Goal: Task Accomplishment & Management: Manage account settings

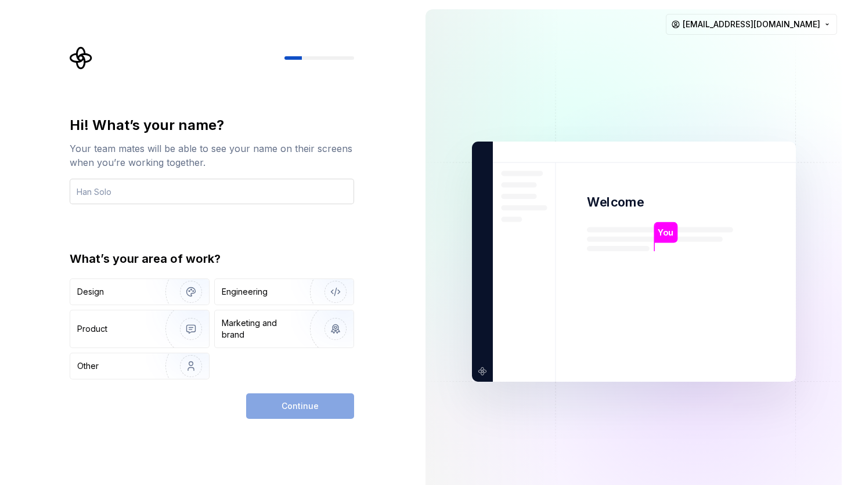
click at [153, 194] on input "text" at bounding box center [212, 192] width 284 height 26
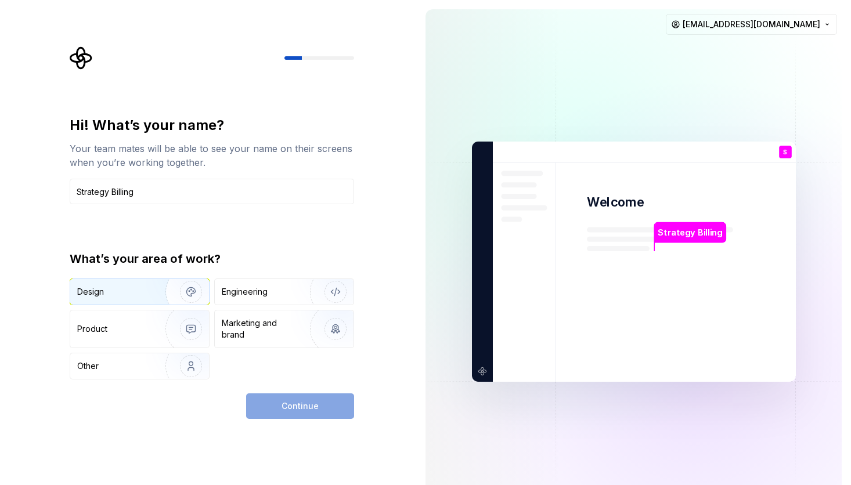
type input "Strategy Billing"
drag, startPoint x: 134, startPoint y: 289, endPoint x: 155, endPoint y: 296, distance: 22.6
click at [134, 289] on div "Design" at bounding box center [113, 292] width 73 height 12
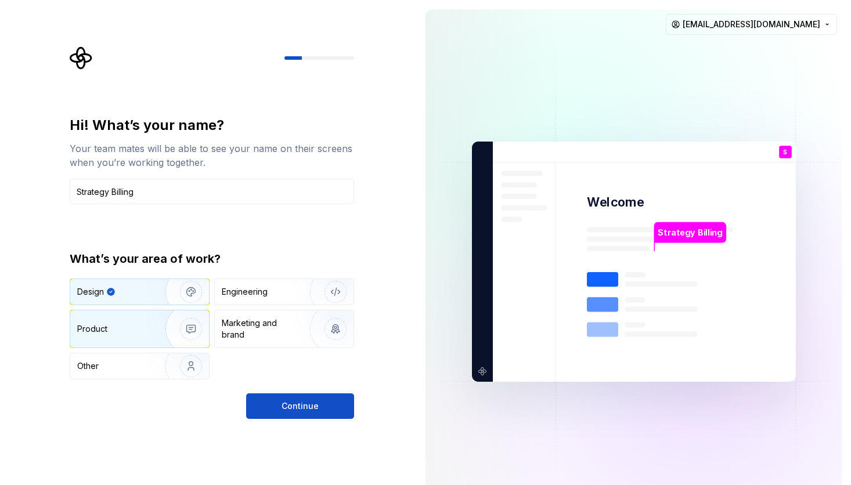
drag, startPoint x: 150, startPoint y: 328, endPoint x: 161, endPoint y: 327, distance: 11.0
click at [150, 328] on img "button" at bounding box center [183, 329] width 74 height 78
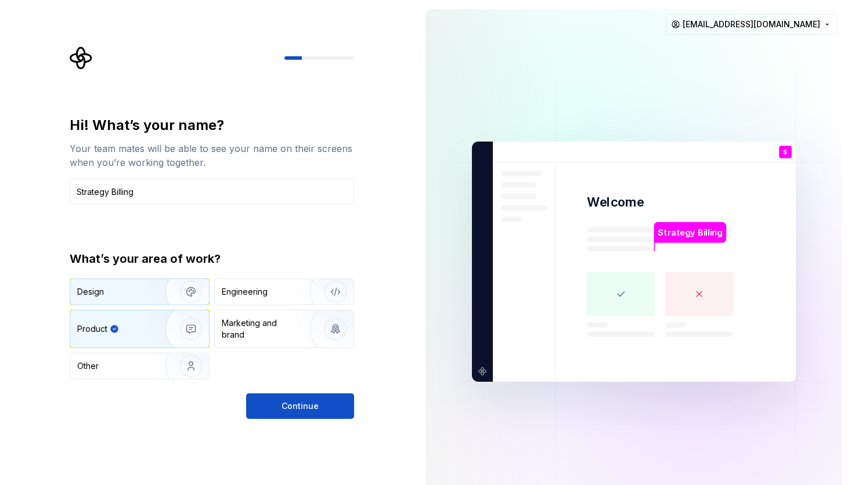
click at [182, 287] on img "button" at bounding box center [183, 292] width 74 height 78
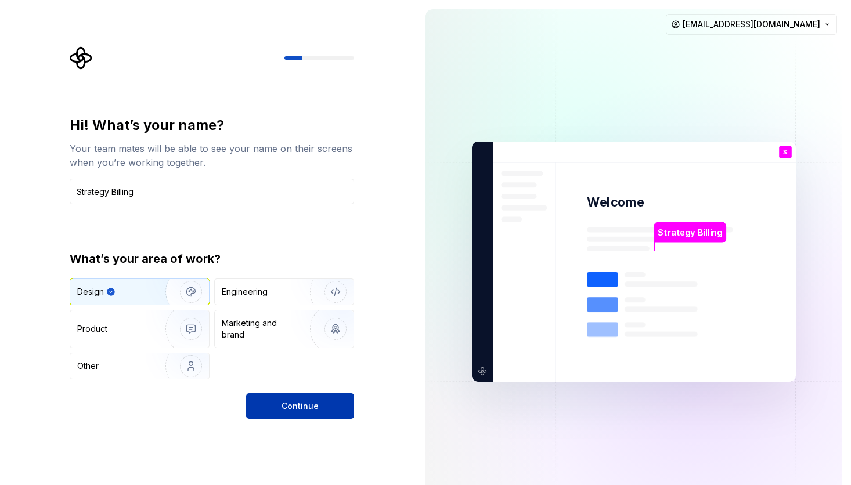
click at [304, 408] on span "Continue" at bounding box center [300, 407] width 37 height 12
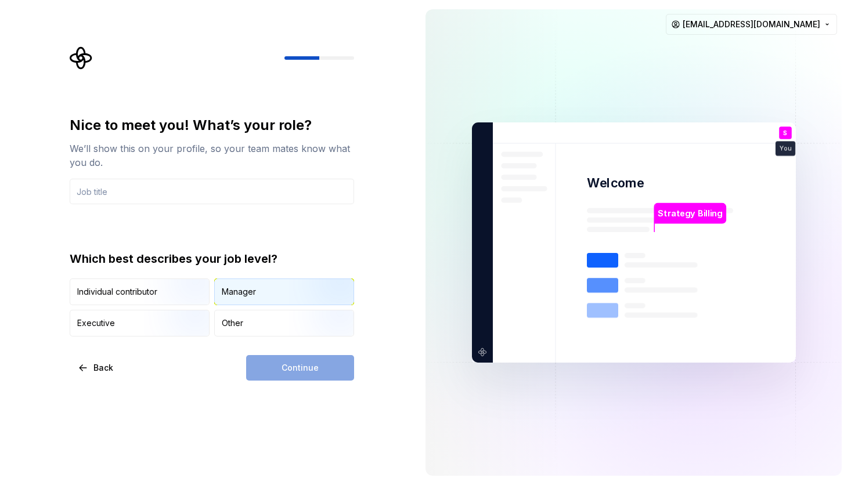
click at [275, 289] on div "Manager" at bounding box center [284, 292] width 139 height 26
drag, startPoint x: 308, startPoint y: 368, endPoint x: 391, endPoint y: 379, distance: 83.2
click at [309, 368] on div "Continue" at bounding box center [300, 368] width 108 height 26
click at [157, 187] on input "text" at bounding box center [212, 192] width 284 height 26
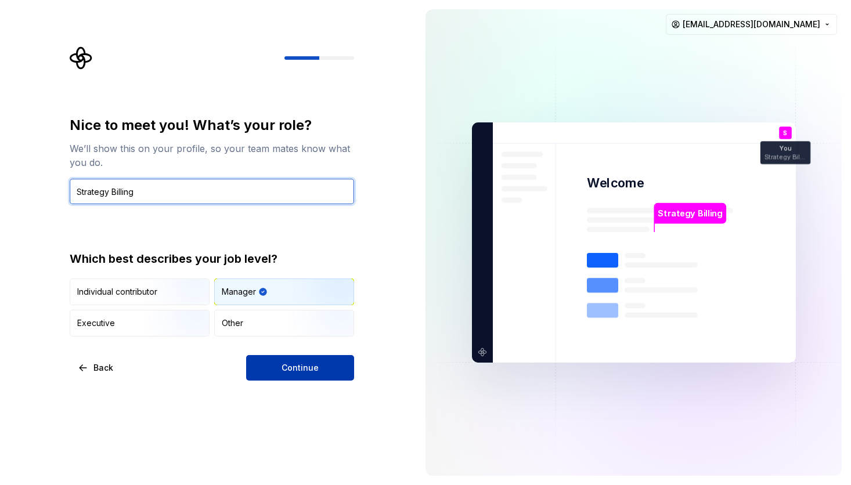
type input "Strategy Billing"
click at [302, 366] on span "Continue" at bounding box center [300, 368] width 37 height 12
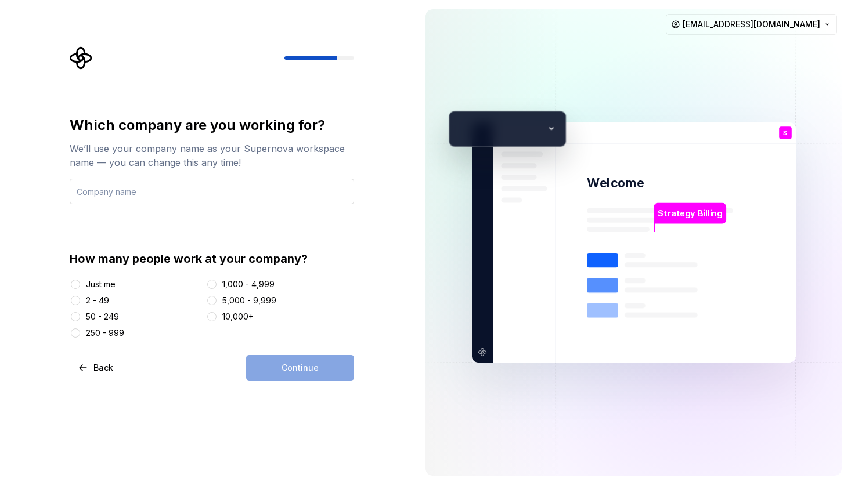
click at [143, 188] on input "text" at bounding box center [212, 192] width 284 height 26
type input "New American Funding"
click at [212, 301] on button "5,000 - 9,999" at bounding box center [211, 300] width 9 height 9
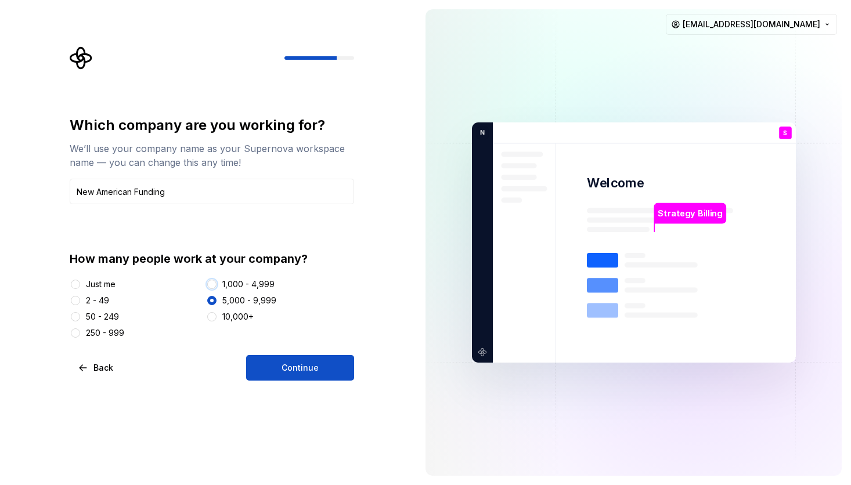
click at [211, 283] on button "1,000 - 4,999" at bounding box center [211, 284] width 9 height 9
click at [299, 360] on button "Continue" at bounding box center [300, 368] width 108 height 26
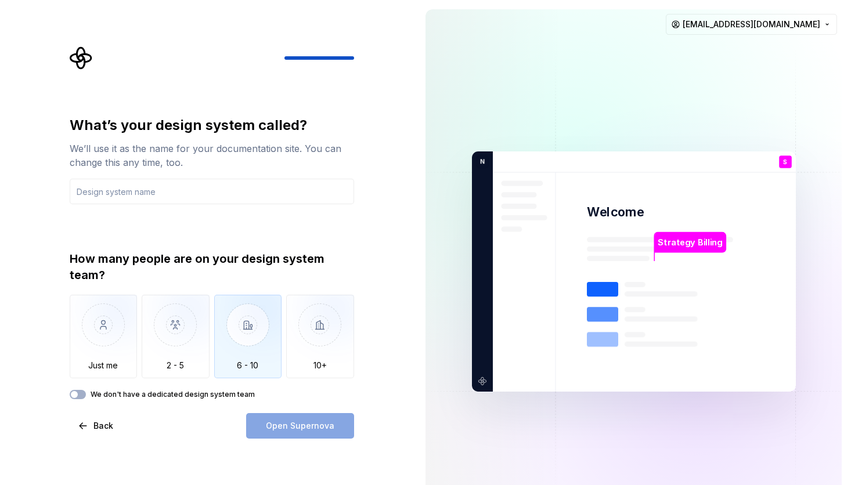
click at [250, 338] on img "button" at bounding box center [248, 334] width 68 height 78
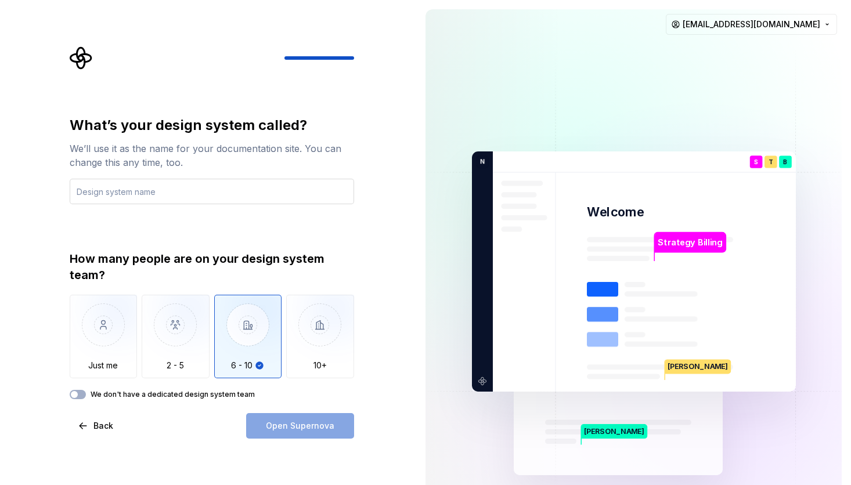
drag, startPoint x: 161, startPoint y: 191, endPoint x: 174, endPoint y: 191, distance: 12.8
click at [163, 191] on input "text" at bounding box center [212, 192] width 284 height 26
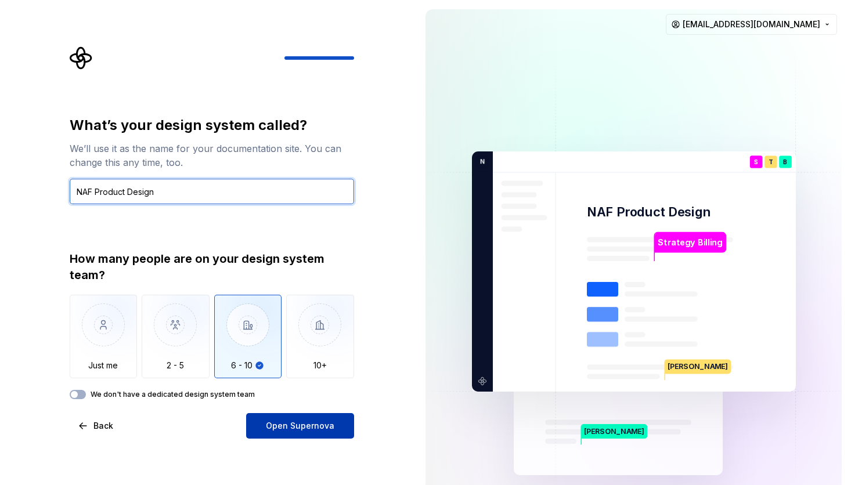
type input "NAF Product Design"
click at [306, 428] on span "Open Supernova" at bounding box center [300, 426] width 69 height 12
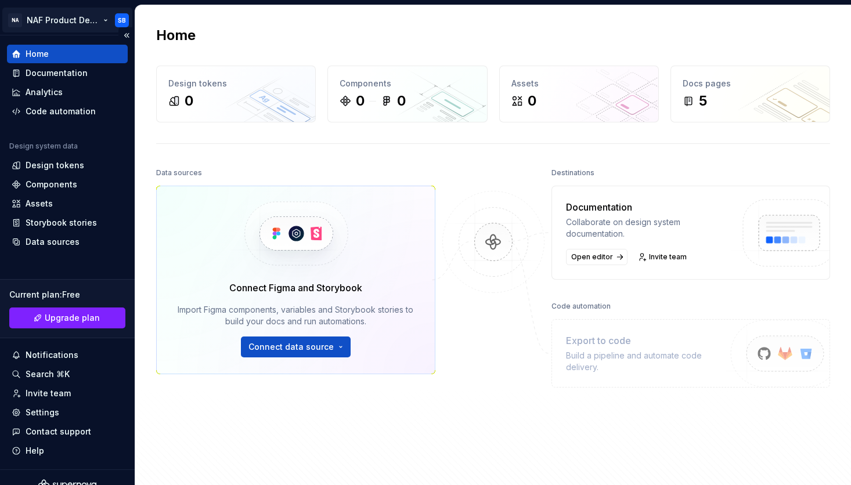
click at [125, 22] on html "NA NAF Product Design SB Home Documentation Analytics Code automation Design sy…" at bounding box center [425, 242] width 851 height 485
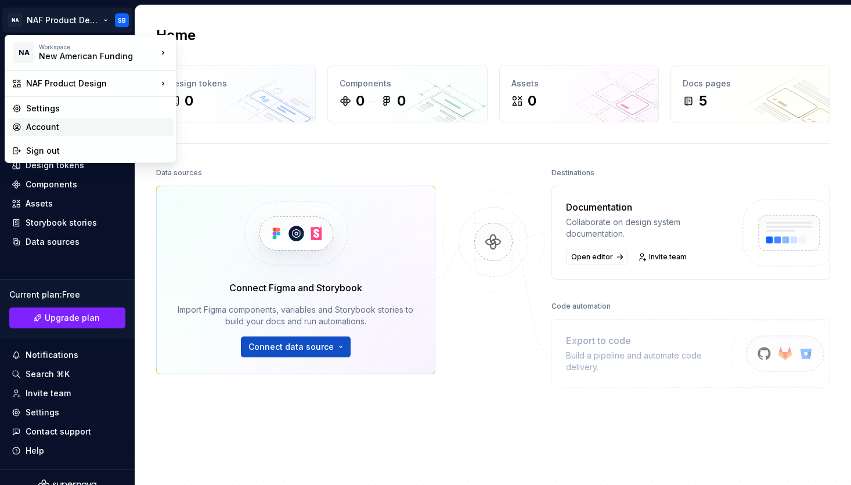
click at [53, 127] on div "Account" at bounding box center [97, 127] width 143 height 12
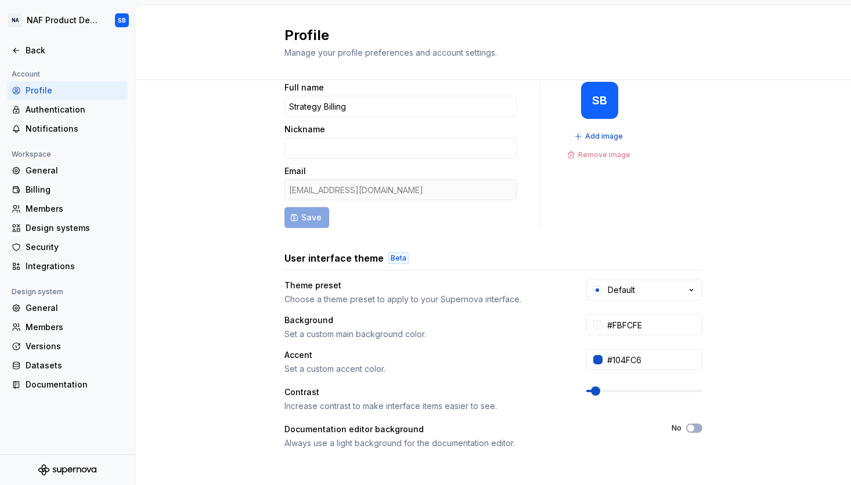
scroll to position [6, 0]
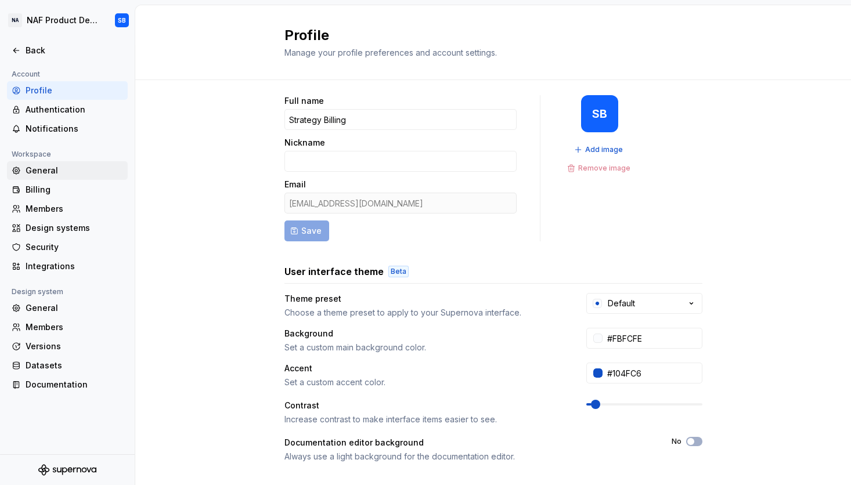
click at [44, 171] on div "General" at bounding box center [75, 171] width 98 height 12
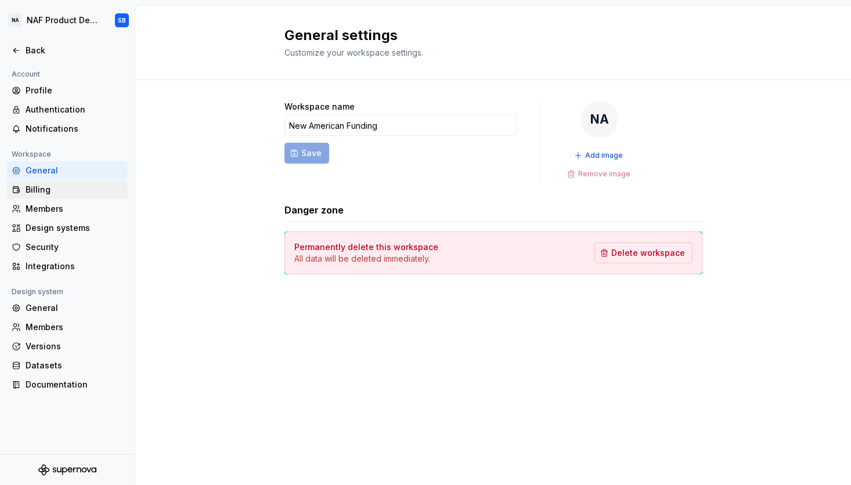
click at [43, 191] on div "Billing" at bounding box center [75, 190] width 98 height 12
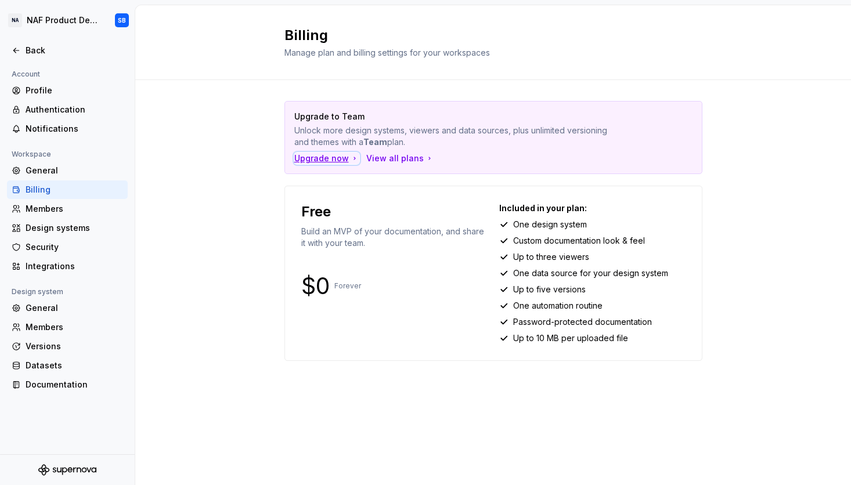
click at [340, 158] on div "Upgrade now" at bounding box center [326, 159] width 65 height 12
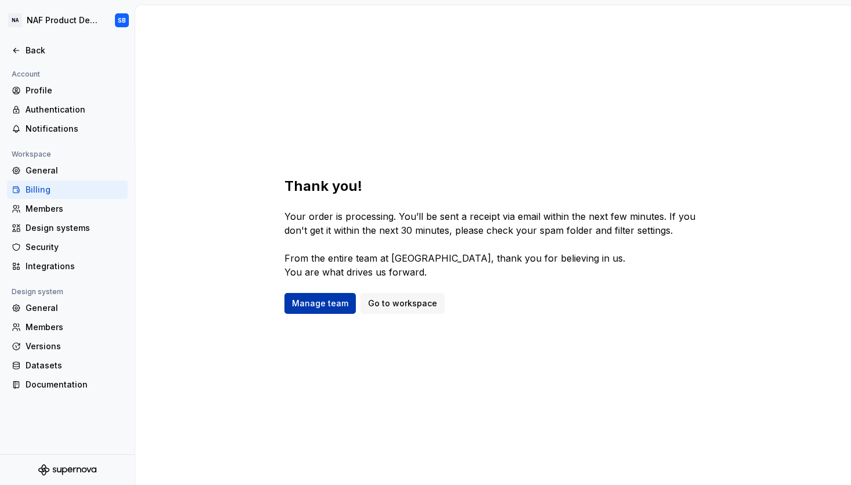
drag, startPoint x: 318, startPoint y: 305, endPoint x: 327, endPoint y: 311, distance: 11.5
click at [318, 304] on span "Manage team" at bounding box center [320, 304] width 56 height 12
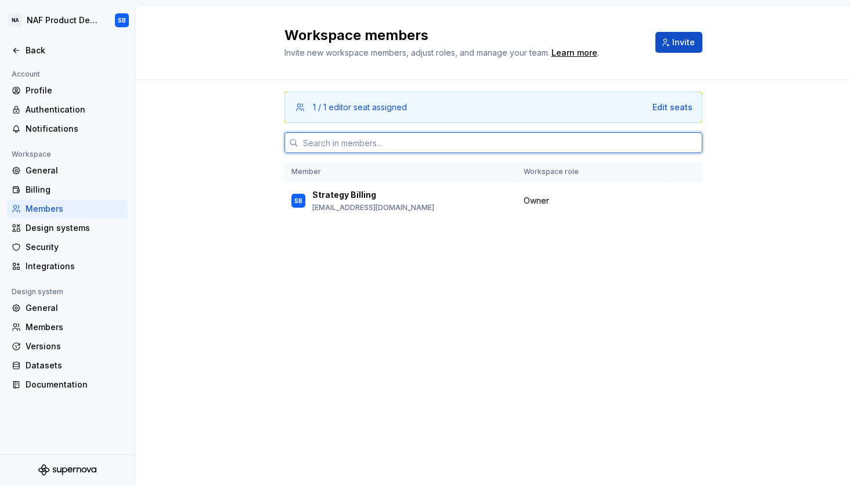
drag, startPoint x: 337, startPoint y: 136, endPoint x: 322, endPoint y: 130, distance: 16.2
click at [341, 133] on input "text" at bounding box center [500, 142] width 404 height 21
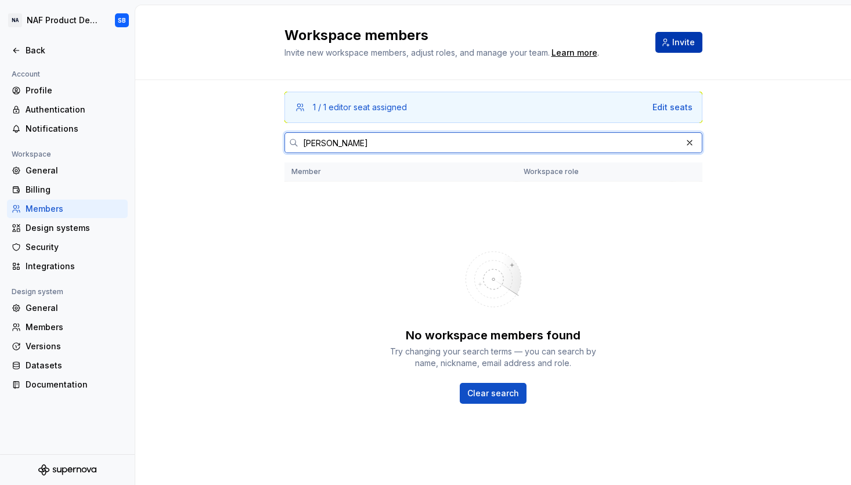
type input "Mike Bow"
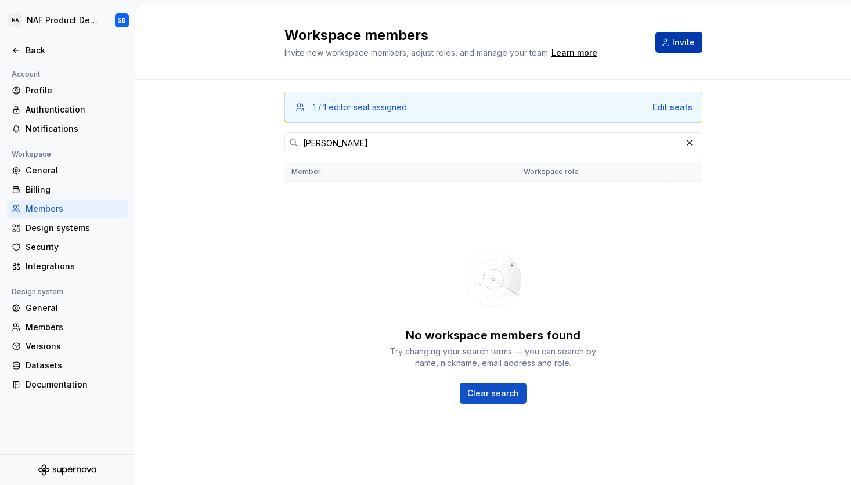
click at [680, 41] on span "Invite" at bounding box center [683, 43] width 23 height 12
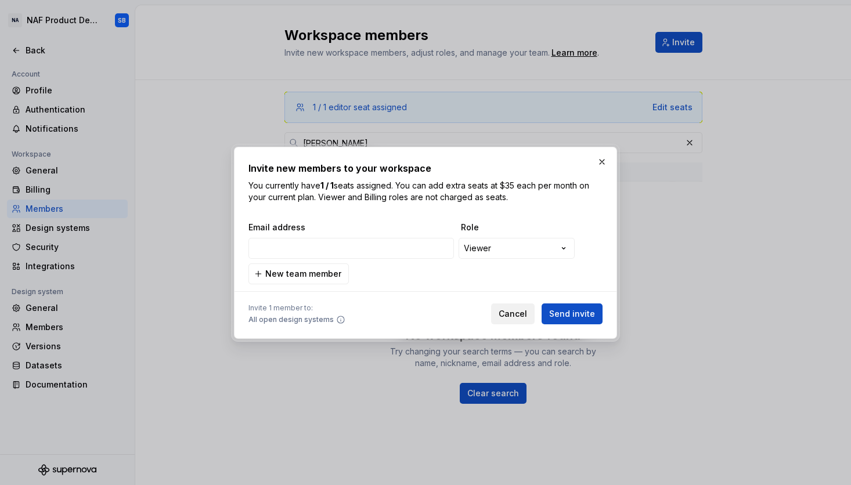
click at [520, 317] on span "Cancel" at bounding box center [513, 314] width 28 height 12
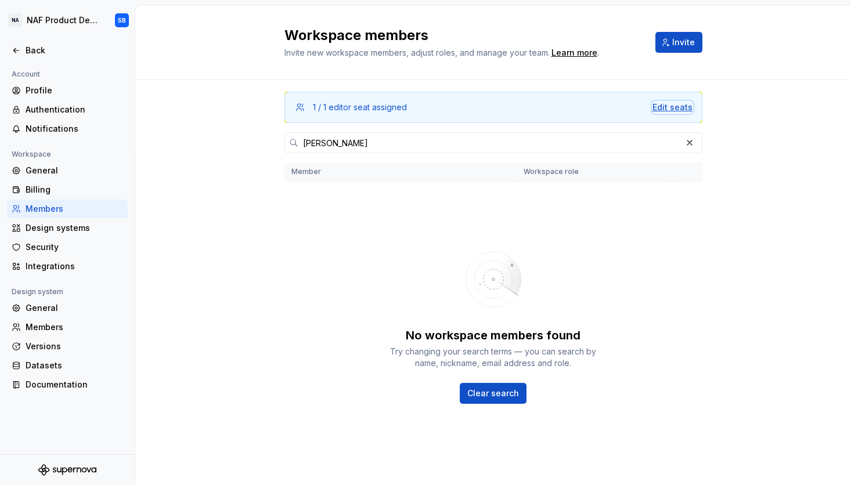
click at [671, 107] on div "Edit seats" at bounding box center [673, 108] width 40 height 12
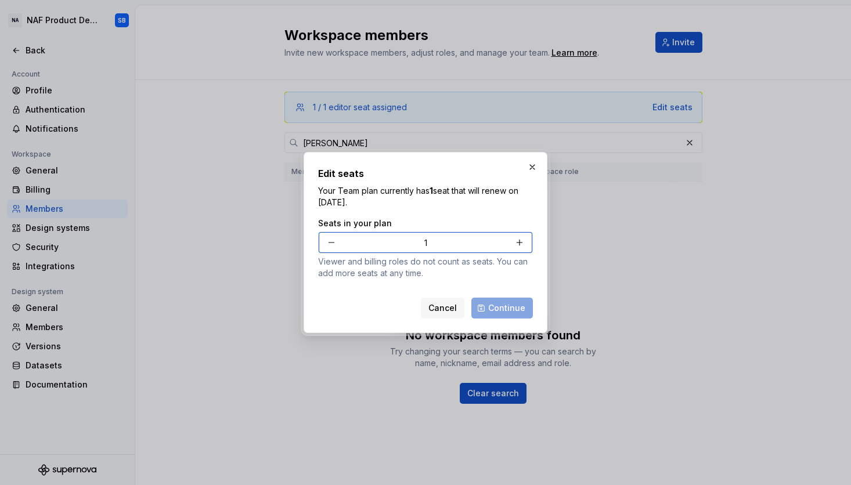
click at [519, 242] on button "button" at bounding box center [519, 242] width 21 height 21
type input "2"
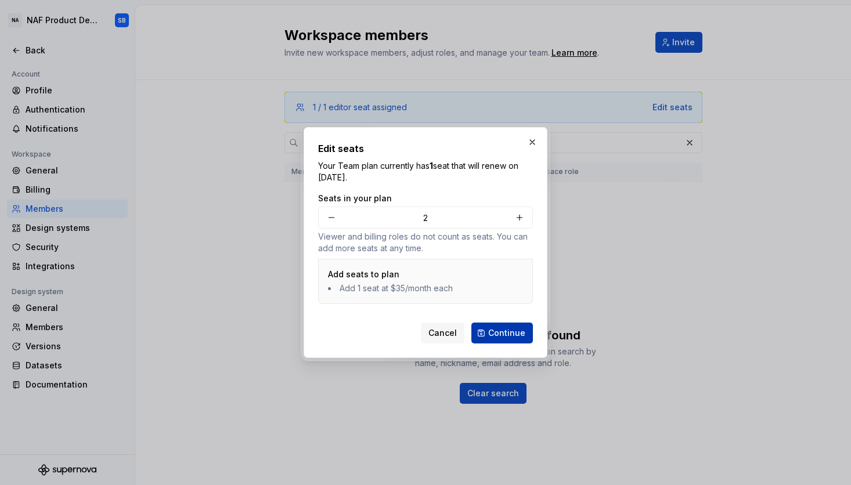
click at [511, 331] on span "Continue" at bounding box center [506, 333] width 37 height 12
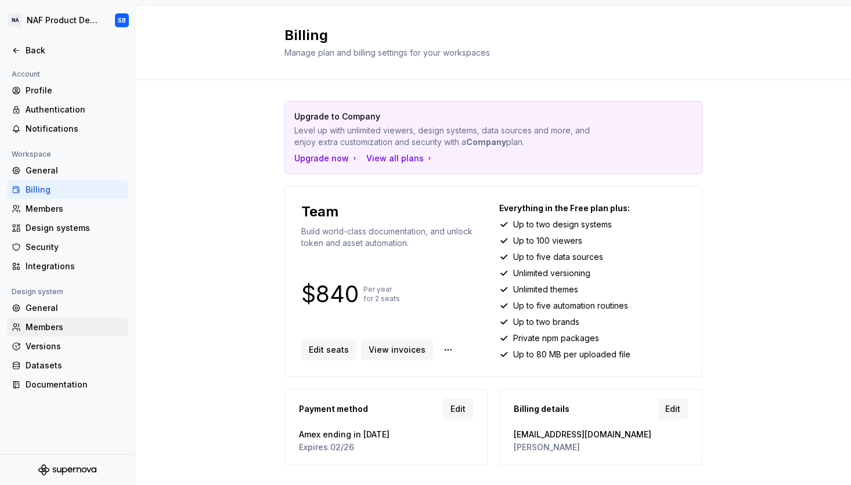
click at [44, 327] on div "Members" at bounding box center [75, 328] width 98 height 12
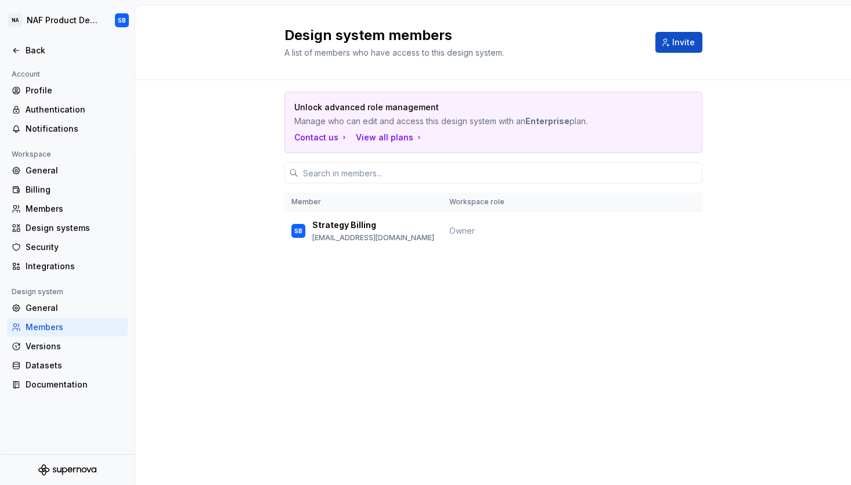
click at [47, 329] on div "Members" at bounding box center [75, 328] width 98 height 12
click at [669, 38] on button "Invite" at bounding box center [678, 42] width 47 height 21
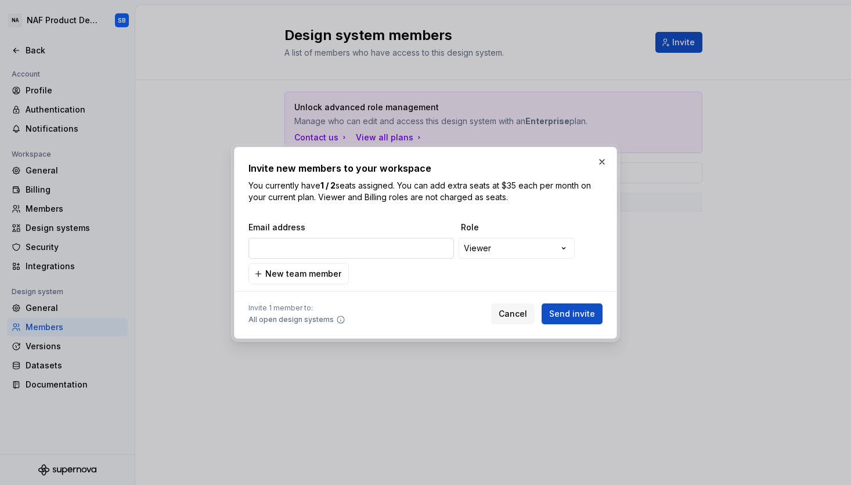
click at [349, 250] on input "email" at bounding box center [351, 248] width 206 height 21
click at [526, 244] on div "**********" at bounding box center [425, 242] width 851 height 485
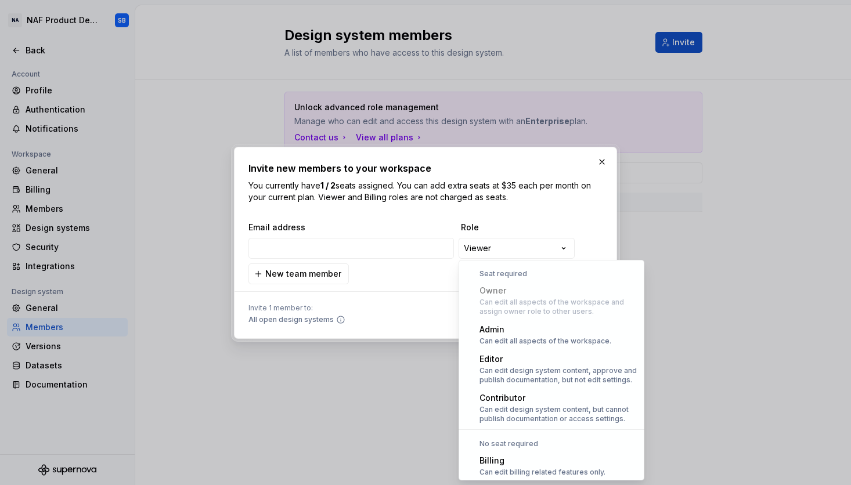
scroll to position [32, 0]
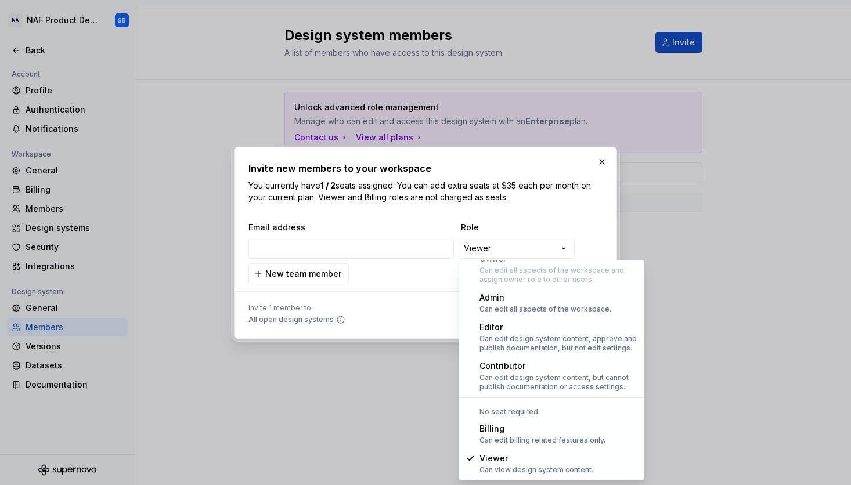
select select "*****"
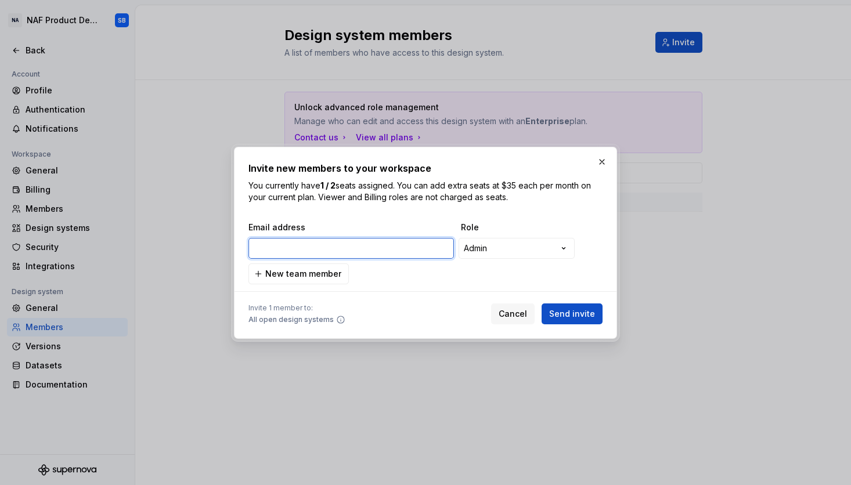
click at [333, 247] on input "email" at bounding box center [351, 248] width 206 height 21
type input "Mike.Bowlin@nafinc.com"
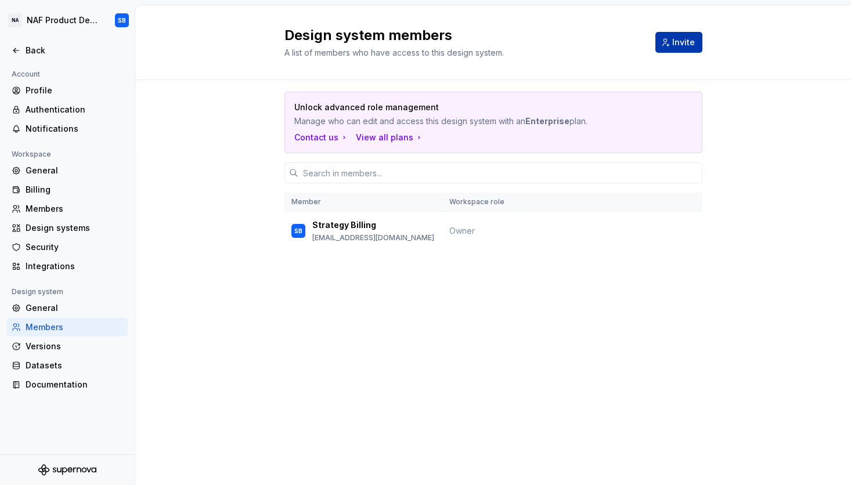
click at [677, 40] on span "Invite" at bounding box center [683, 43] width 23 height 12
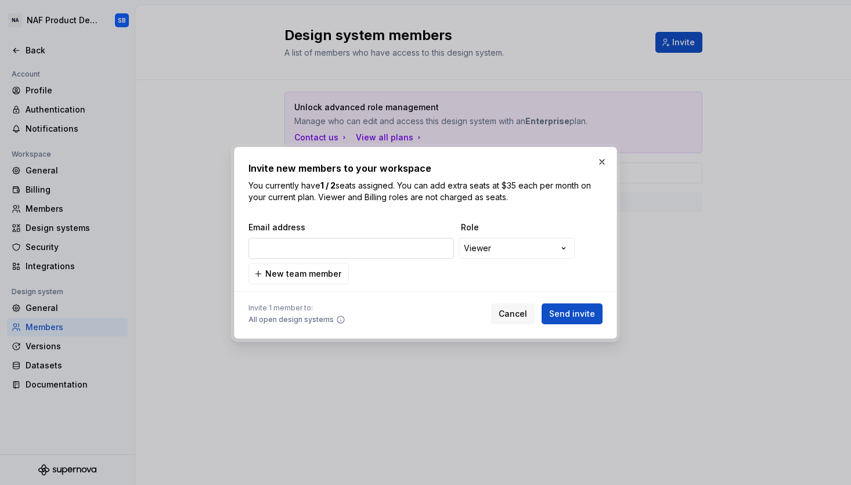
click at [363, 244] on input "email" at bounding box center [351, 248] width 206 height 21
type input "Mike.Bowlin@nafinc.com"
click at [520, 247] on div "**********" at bounding box center [425, 242] width 851 height 485
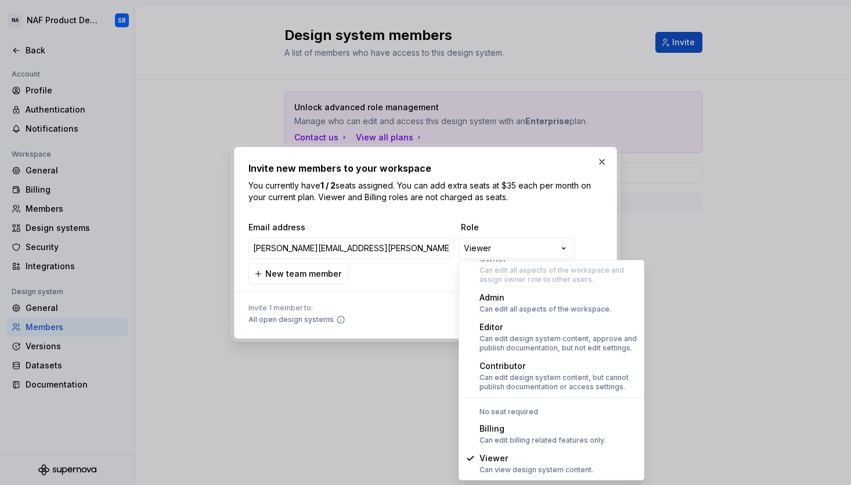
select select "*****"
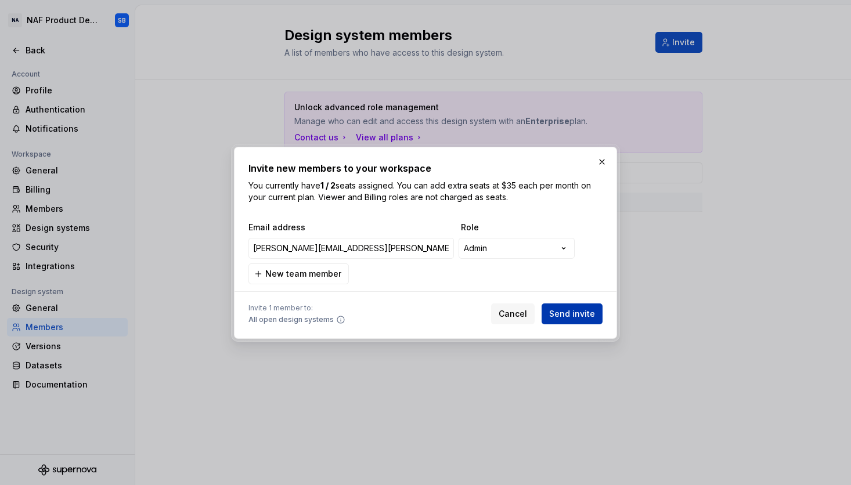
click at [586, 310] on span "Send invite" at bounding box center [572, 314] width 46 height 12
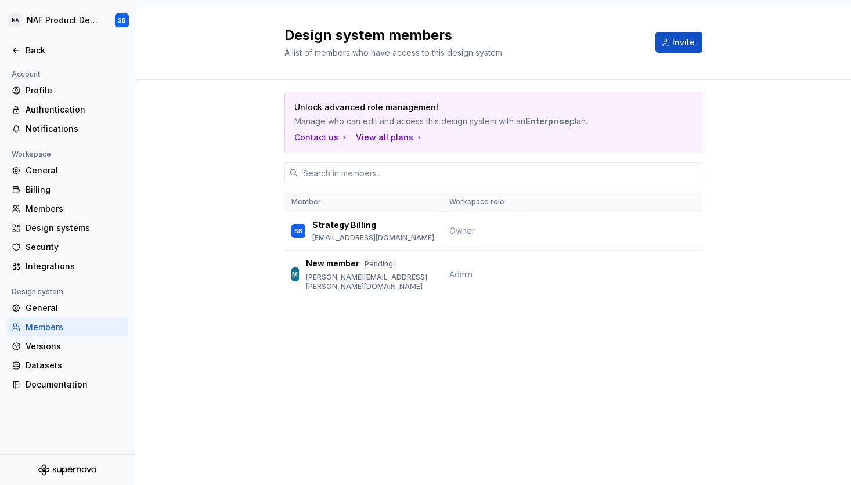
click at [648, 333] on div "Design system members A list of members who have access to this design system. …" at bounding box center [493, 245] width 716 height 480
click at [781, 229] on div "Unlock advanced role management Manage who can edit and access this design syst…" at bounding box center [493, 211] width 716 height 262
click at [385, 140] on div "View all plans" at bounding box center [390, 138] width 68 height 12
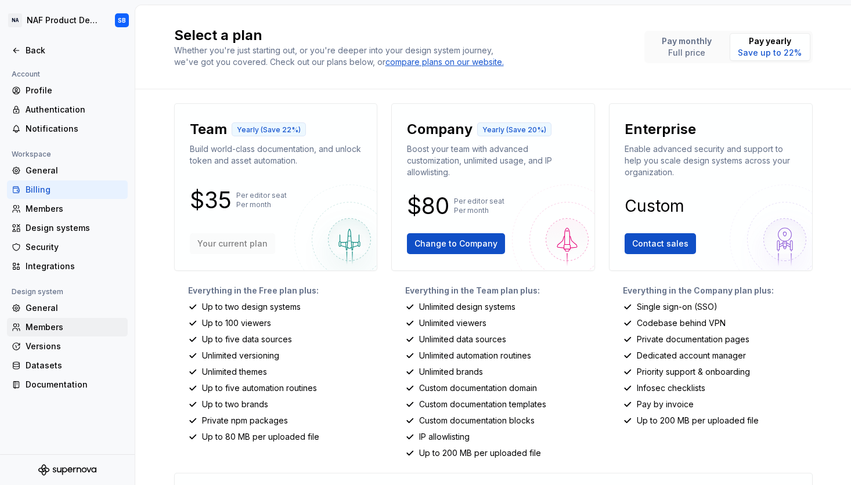
drag, startPoint x: 52, startPoint y: 329, endPoint x: 67, endPoint y: 329, distance: 14.5
click at [52, 329] on div "Members" at bounding box center [75, 328] width 98 height 12
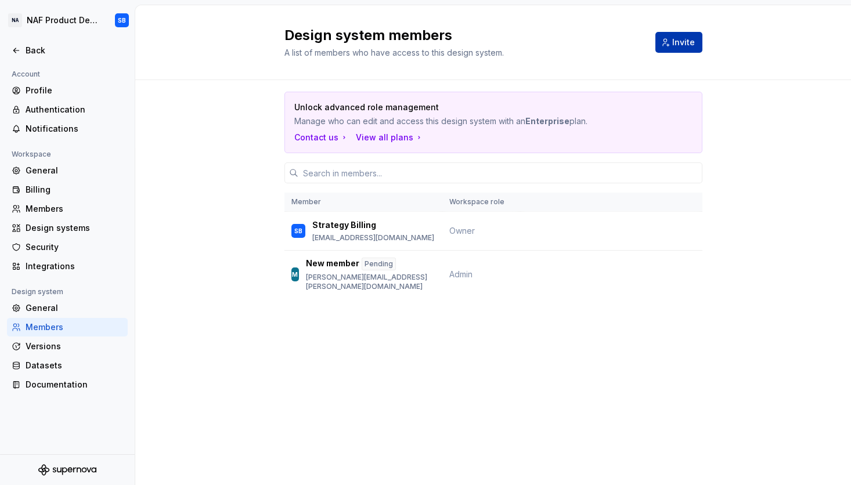
click at [668, 41] on button "Invite" at bounding box center [678, 42] width 47 height 21
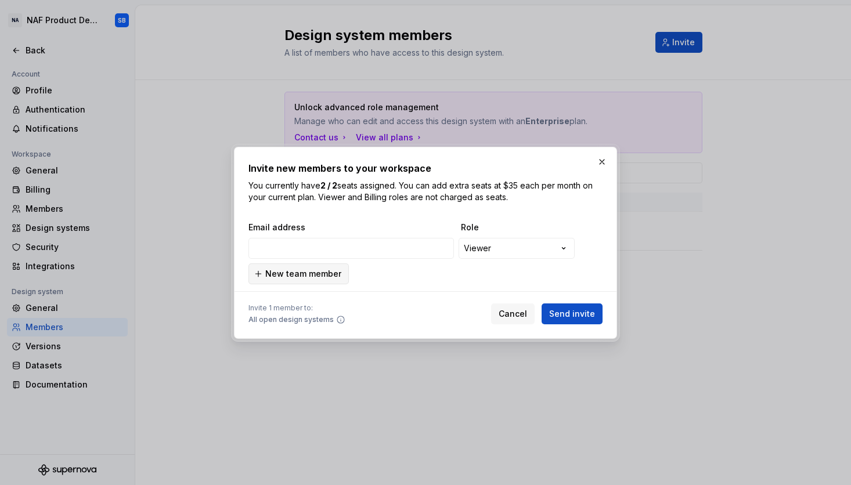
click at [308, 276] on span "New team member" at bounding box center [303, 274] width 76 height 12
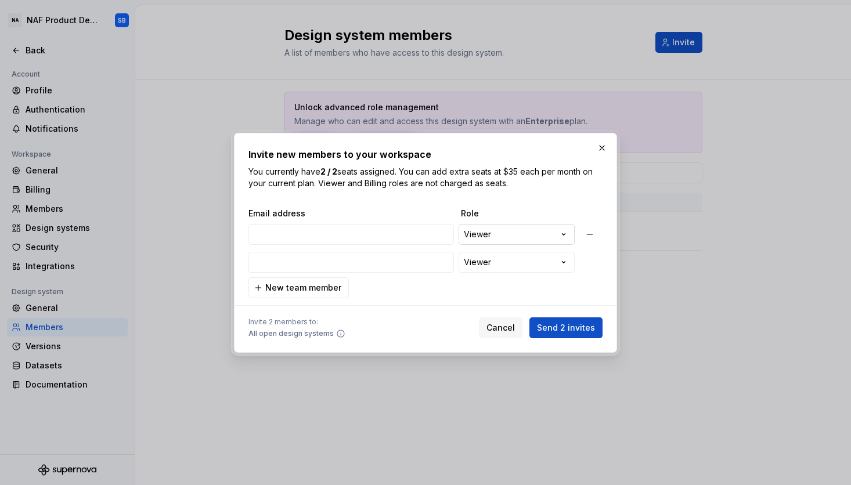
click at [514, 236] on div "**********" at bounding box center [425, 242] width 851 height 485
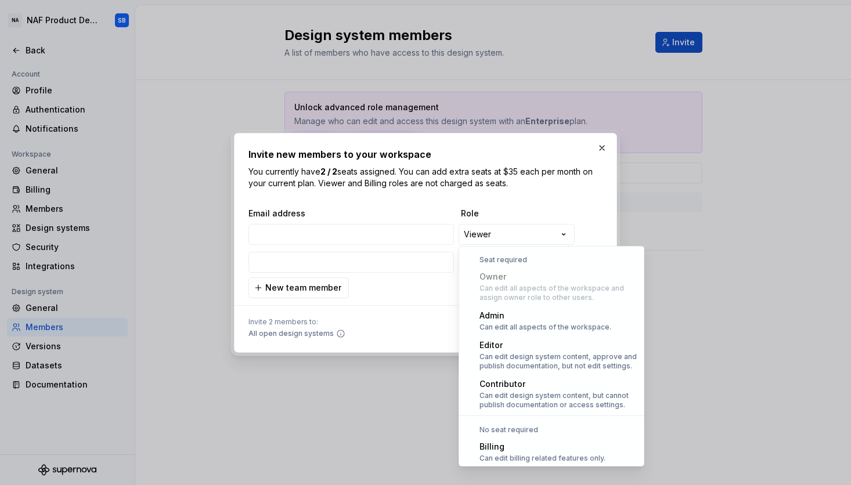
scroll to position [32, 0]
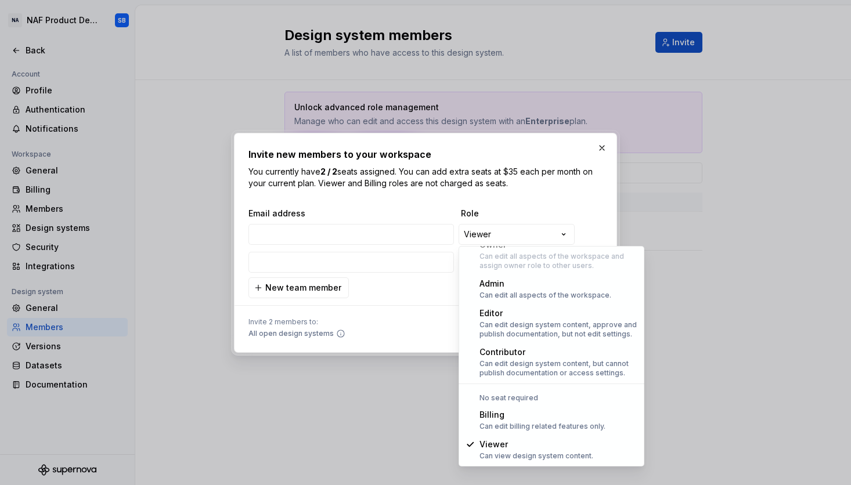
select select "*******"
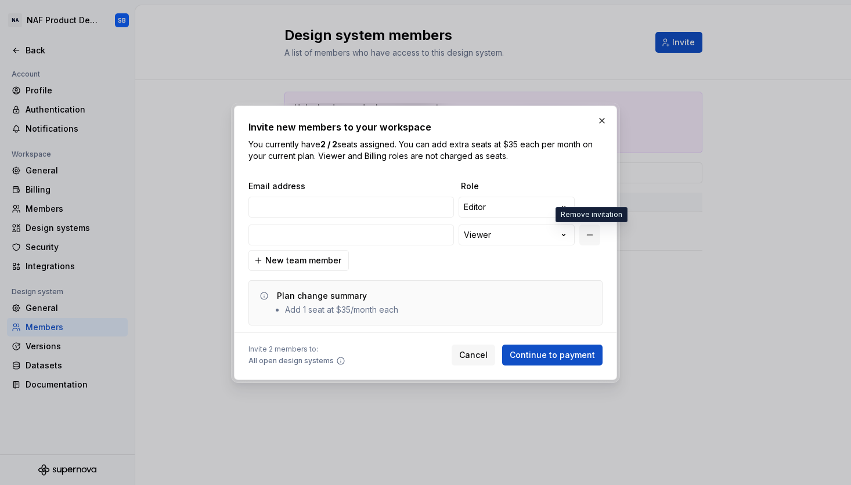
click at [591, 234] on button "button" at bounding box center [589, 235] width 21 height 21
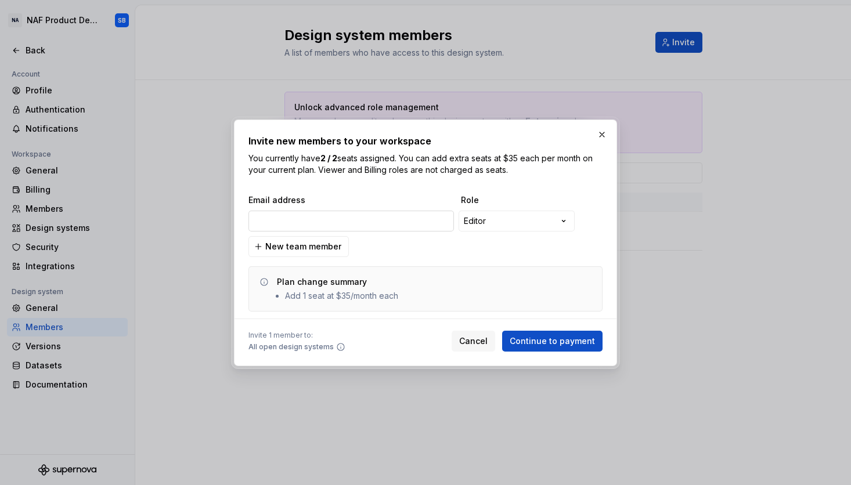
click at [311, 221] on input "email" at bounding box center [351, 221] width 206 height 21
click at [294, 224] on input "email" at bounding box center [351, 221] width 206 height 21
type input "Enterprise"
drag, startPoint x: 744, startPoint y: 250, endPoint x: 569, endPoint y: 244, distance: 174.8
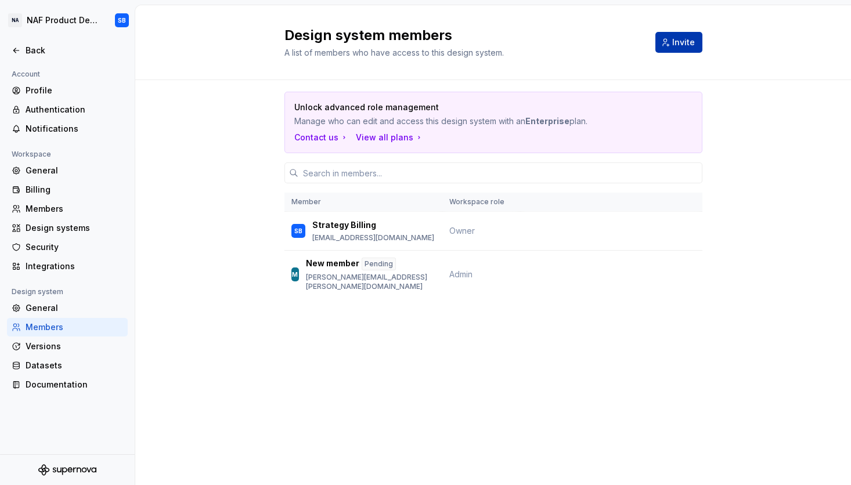
click at [685, 42] on span "Invite" at bounding box center [683, 43] width 23 height 12
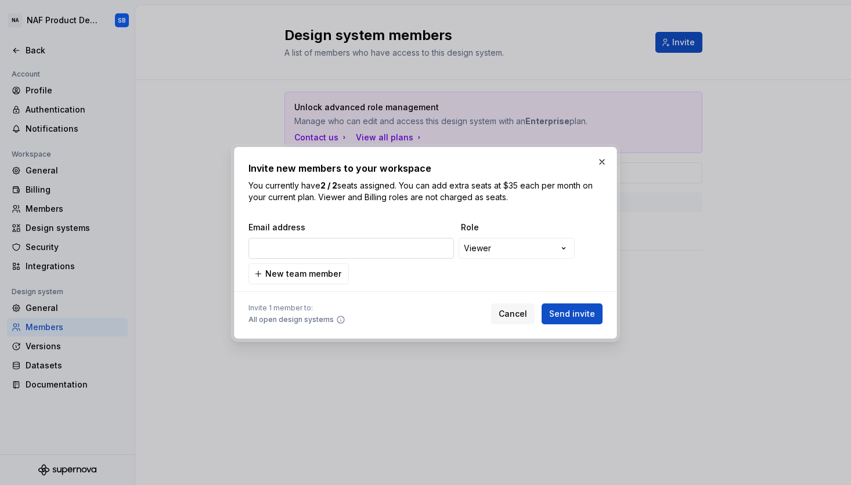
click at [332, 248] on input "email" at bounding box center [351, 248] width 206 height 21
type input "EnterpriseDesign@nafinc.com"
click at [511, 245] on div "**********" at bounding box center [425, 242] width 851 height 485
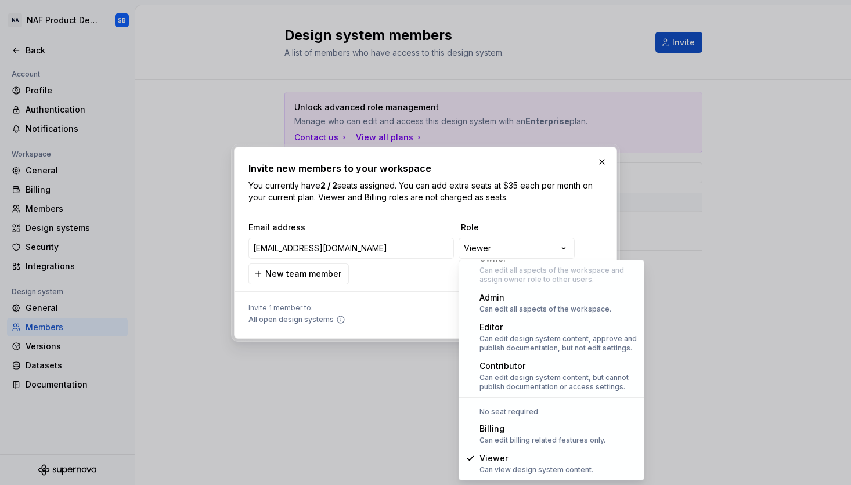
select select "*******"
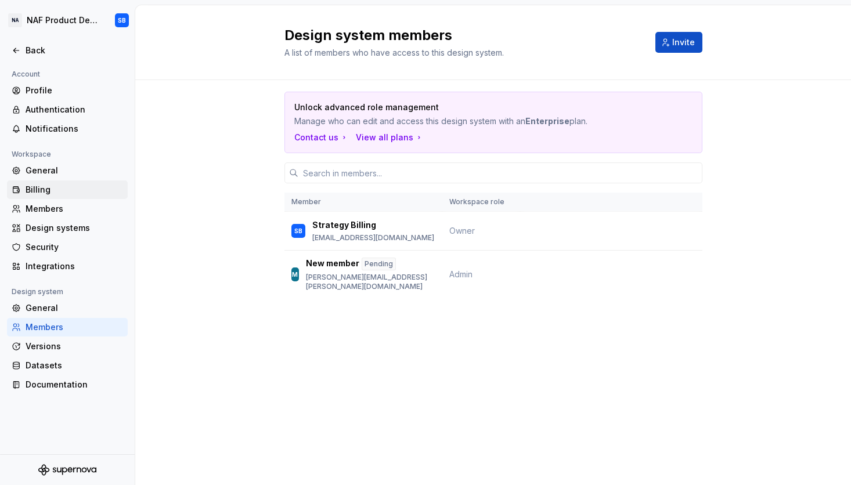
click at [47, 186] on div "Billing" at bounding box center [75, 190] width 98 height 12
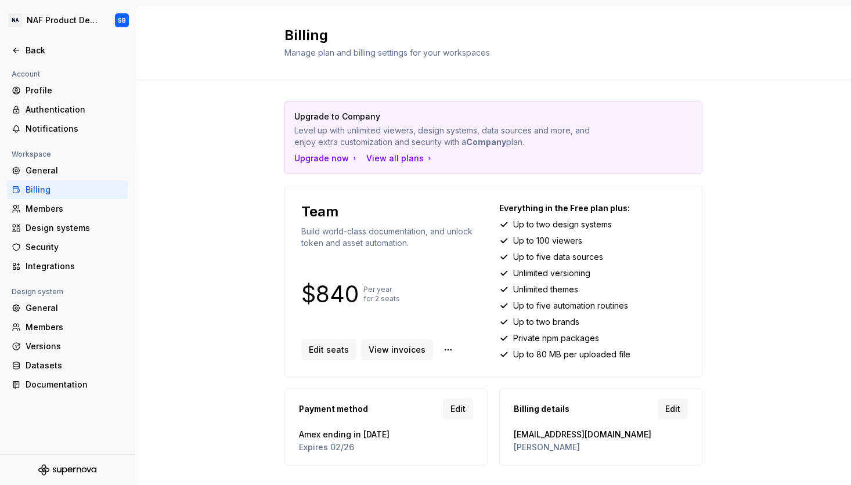
scroll to position [24, 0]
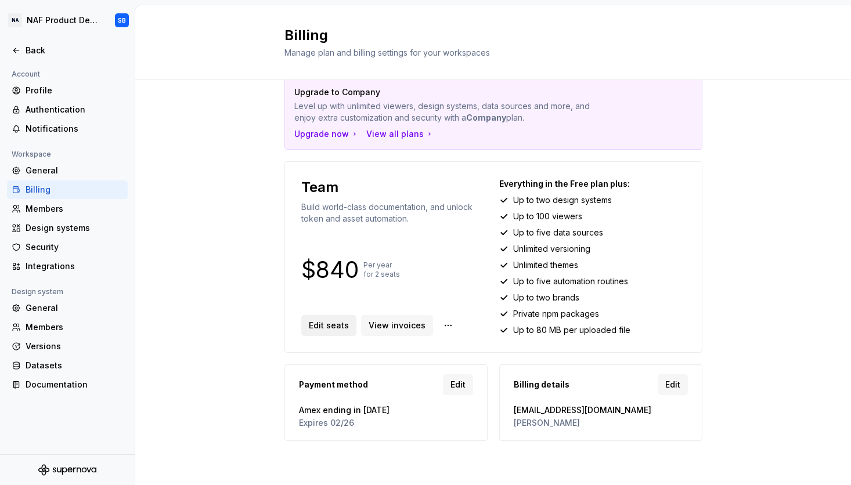
click at [332, 319] on button "Edit seats" at bounding box center [328, 325] width 55 height 21
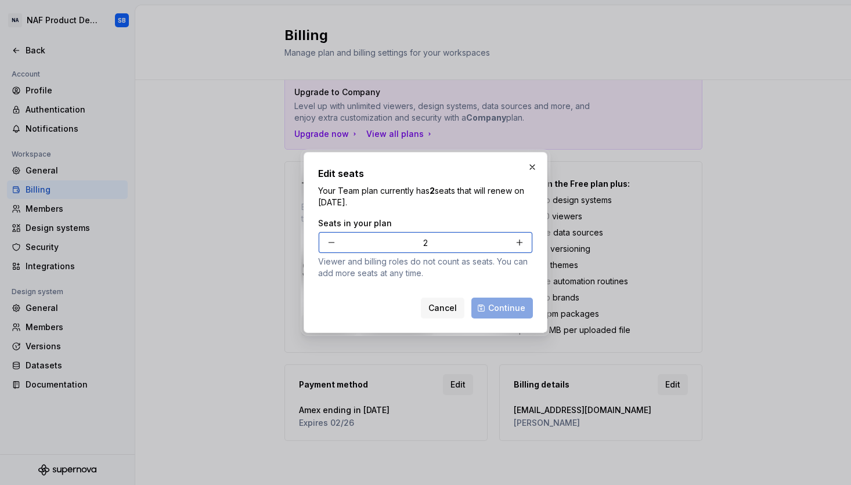
click at [518, 242] on button "button" at bounding box center [519, 242] width 21 height 21
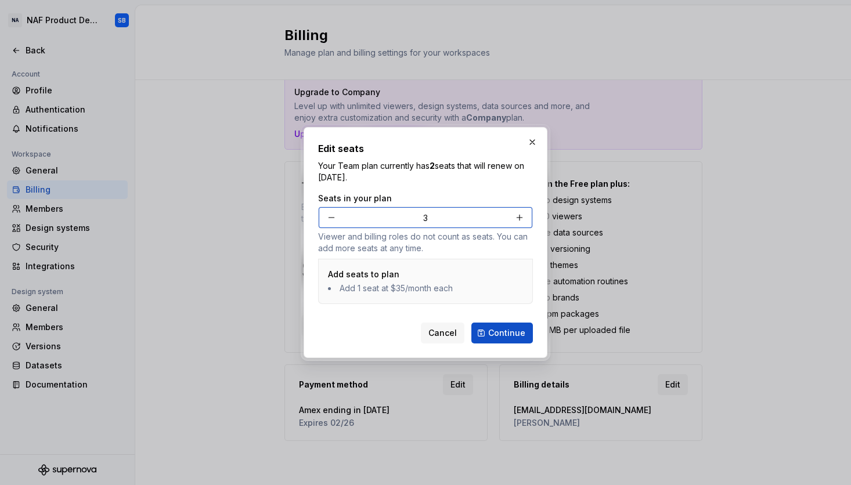
type input "3"
click at [506, 327] on span "Continue" at bounding box center [506, 333] width 37 height 12
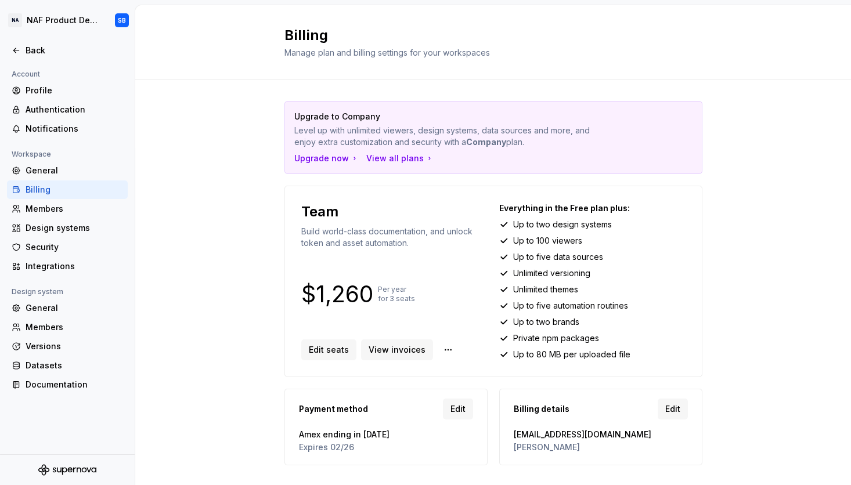
click at [748, 331] on div "Upgrade to Company Level up with unlimited viewers, design systems, data source…" at bounding box center [493, 295] width 716 height 430
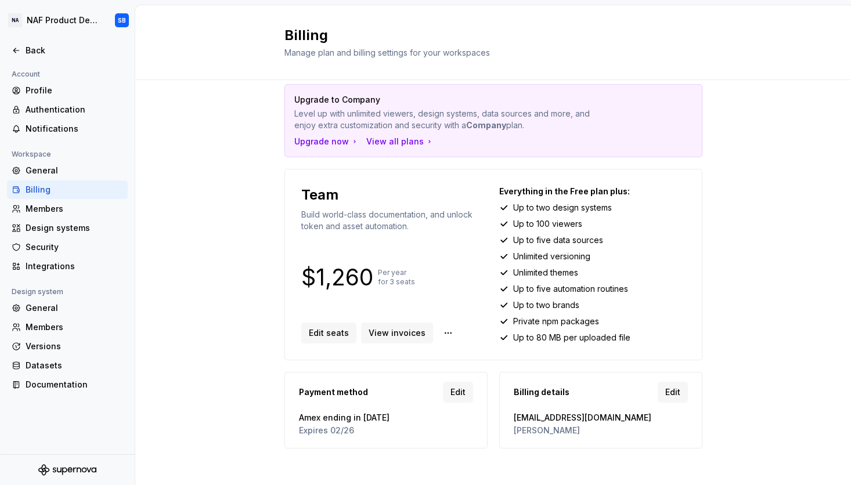
scroll to position [24, 0]
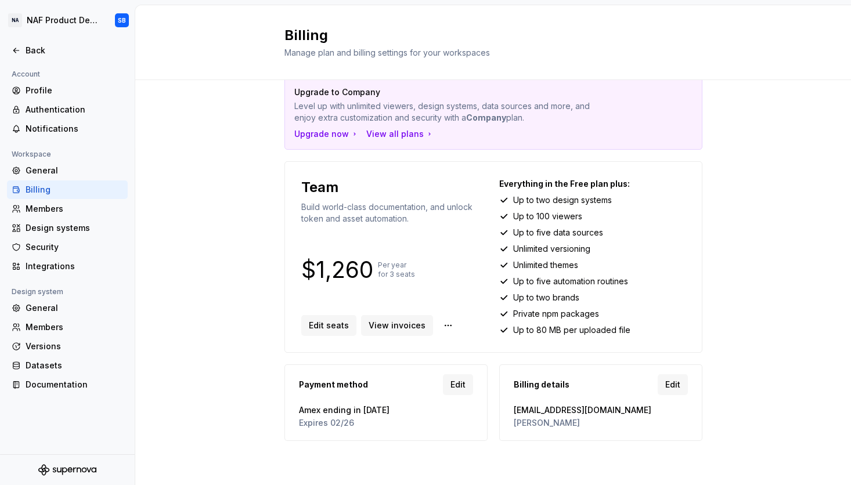
click at [745, 322] on div "Upgrade to Company Level up with unlimited viewers, design systems, data source…" at bounding box center [493, 271] width 716 height 430
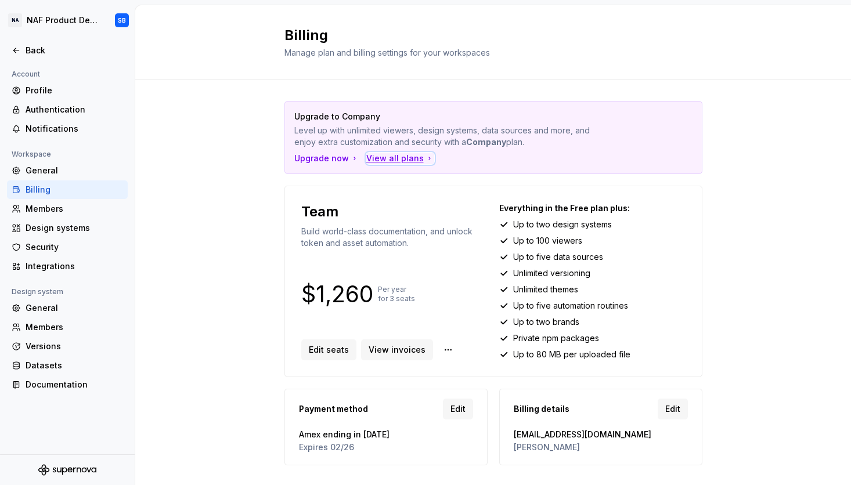
click at [383, 158] on div "View all plans" at bounding box center [400, 159] width 68 height 12
